Goal: Task Accomplishment & Management: Manage account settings

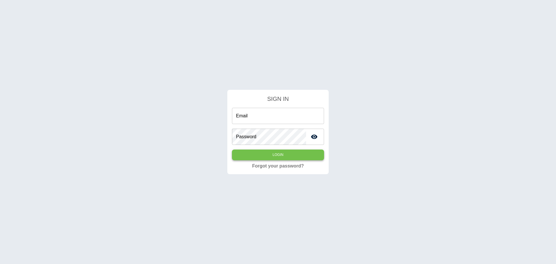
type input "**********"
click at [265, 155] on button "Login" at bounding box center [278, 154] width 92 height 11
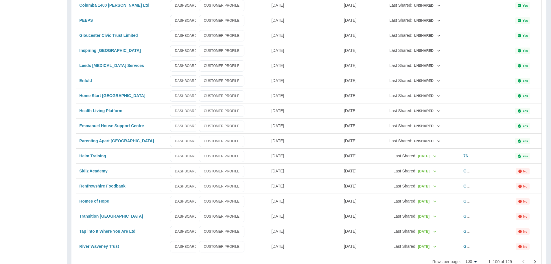
scroll to position [1336, 0]
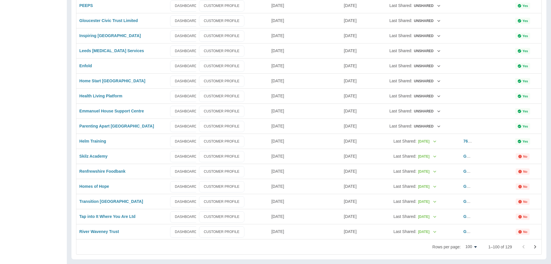
click at [536, 246] on icon "Go to next page" at bounding box center [536, 246] width 2 height 3
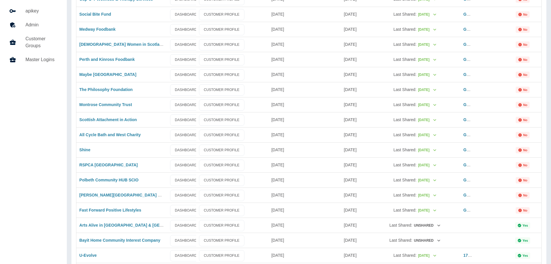
scroll to position [0, 0]
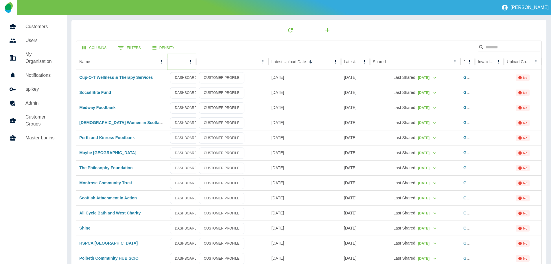
click at [175, 61] on icon "Sort" at bounding box center [174, 61] width 3 height 3
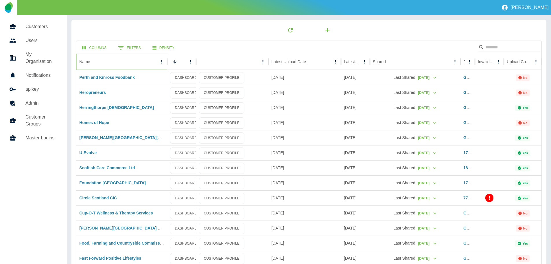
click at [162, 61] on icon "Name column menu" at bounding box center [161, 61] width 1 height 3
click at [127, 71] on span "Sort by ASC" at bounding box center [135, 73] width 52 height 7
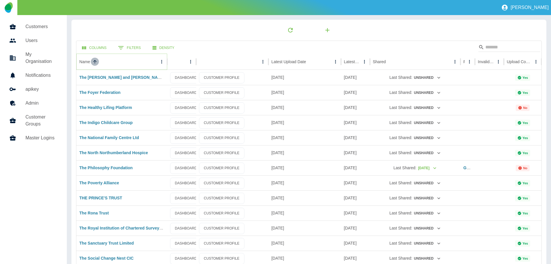
click at [95, 61] on icon "Sort" at bounding box center [94, 61] width 3 height 3
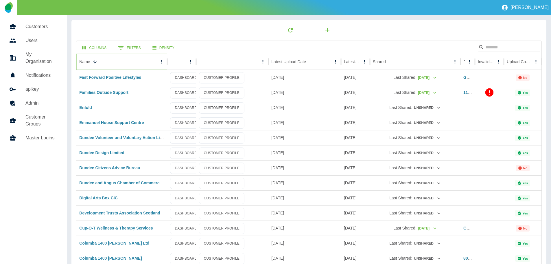
click at [161, 59] on icon "Name column menu" at bounding box center [161, 61] width 5 height 5
click at [126, 74] on span "Sort by ASC" at bounding box center [135, 73] width 52 height 7
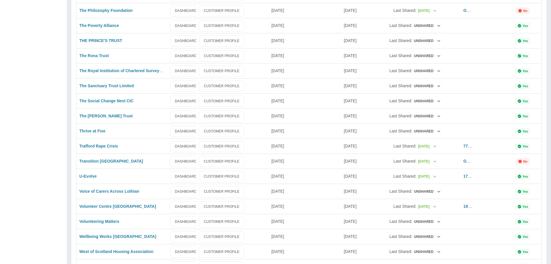
scroll to position [267, 0]
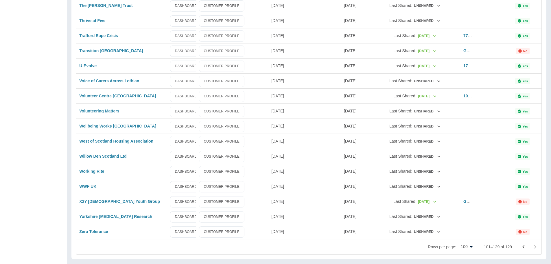
click at [523, 246] on icon "Go to previous page" at bounding box center [523, 246] width 7 height 7
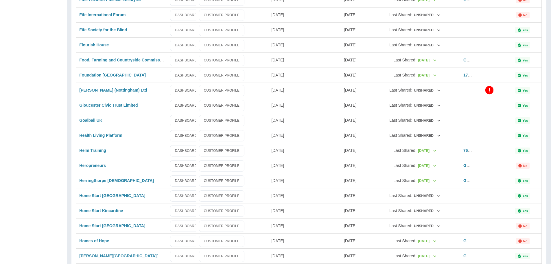
scroll to position [0, 0]
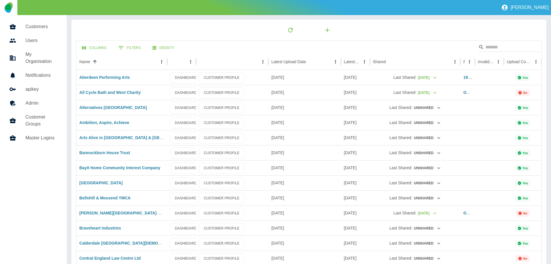
click at [392, 31] on div at bounding box center [309, 30] width 466 height 12
